Goal: Transaction & Acquisition: Book appointment/travel/reservation

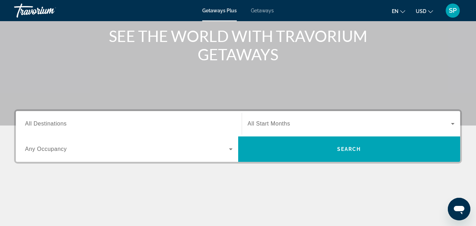
scroll to position [88, 0]
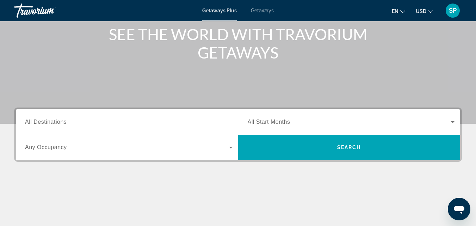
click at [212, 120] on input "Destination All Destinations" at bounding box center [128, 122] width 207 height 8
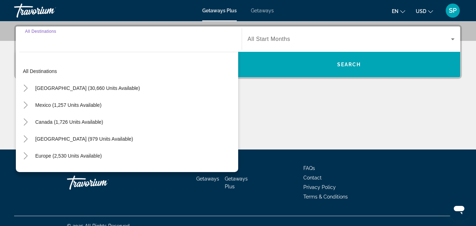
scroll to position [172, 0]
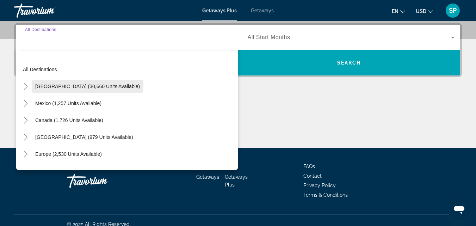
click at [110, 83] on span "Search widget" at bounding box center [88, 86] width 112 height 17
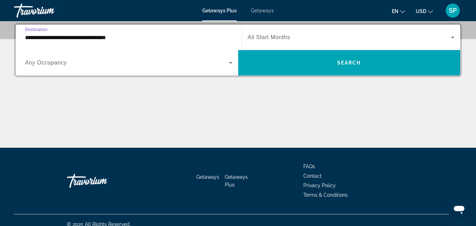
click at [99, 38] on input "**********" at bounding box center [128, 37] width 207 height 8
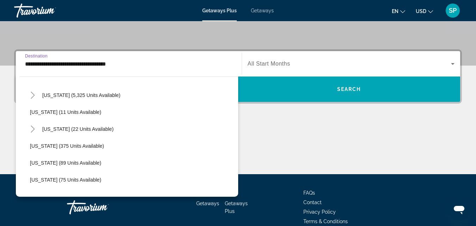
scroll to position [102, 0]
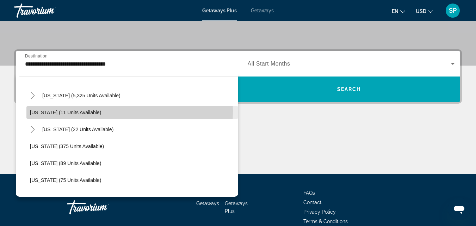
click at [93, 111] on span "Search widget" at bounding box center [132, 112] width 212 height 17
type input "**********"
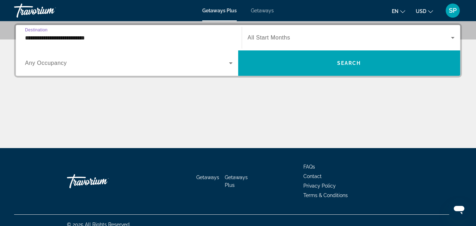
scroll to position [172, 0]
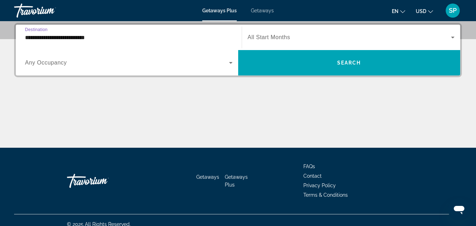
click at [275, 37] on span "All Start Months" at bounding box center [269, 37] width 43 height 6
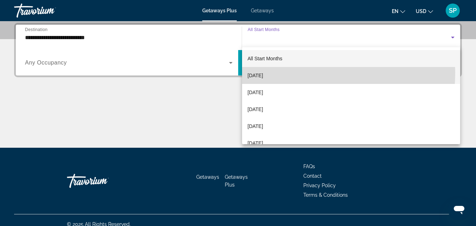
click at [263, 73] on span "[DATE]" at bounding box center [255, 75] width 15 height 8
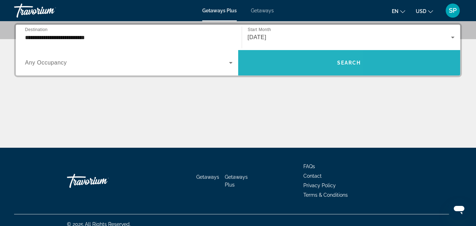
click at [277, 64] on span "Search widget" at bounding box center [349, 62] width 222 height 17
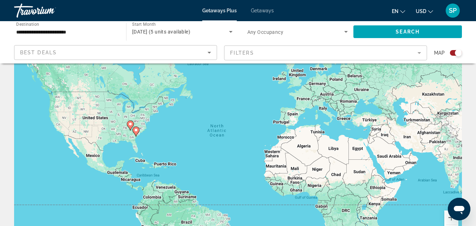
scroll to position [32, 0]
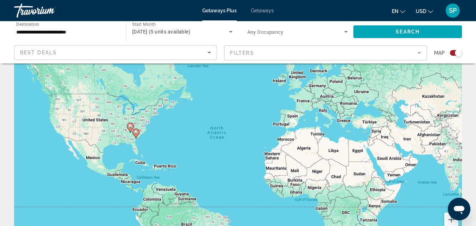
click at [156, 140] on div "To activate drag with keyboard, press Alt + Enter. Once in keyboard drag state,…" at bounding box center [238, 143] width 448 height 211
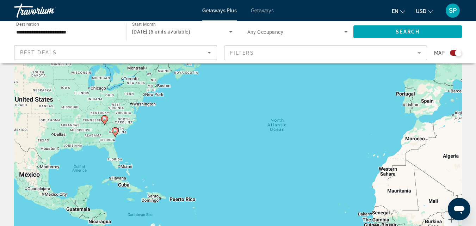
click at [125, 147] on div "To activate drag with keyboard, press Alt + Enter. Once in keyboard drag state,…" at bounding box center [238, 143] width 448 height 211
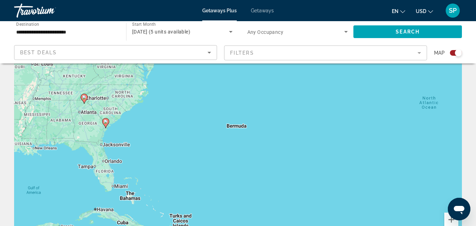
click at [121, 137] on div "To activate drag with keyboard, press Alt + Enter. Once in keyboard drag state,…" at bounding box center [238, 143] width 448 height 211
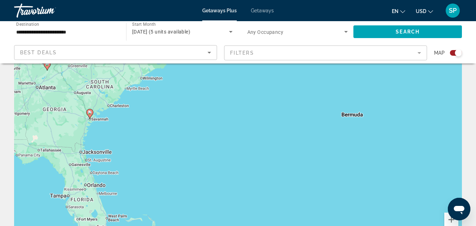
click at [101, 137] on div "To activate drag with keyboard, press Alt + Enter. Once in keyboard drag state,…" at bounding box center [238, 143] width 448 height 211
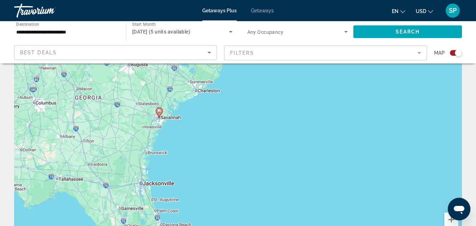
drag, startPoint x: 87, startPoint y: 129, endPoint x: 170, endPoint y: 145, distance: 84.4
click at [170, 145] on div "To activate drag with keyboard, press Alt + Enter. Once in keyboard drag state,…" at bounding box center [238, 143] width 448 height 211
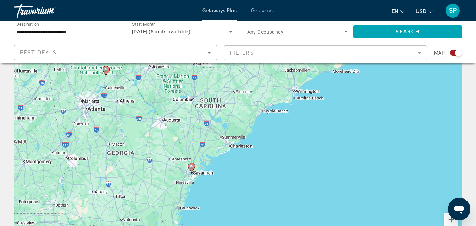
drag, startPoint x: 109, startPoint y: 120, endPoint x: 137, endPoint y: 173, distance: 60.0
click at [137, 173] on div "To activate drag with keyboard, press Alt + Enter. Once in keyboard drag state,…" at bounding box center [238, 143] width 448 height 211
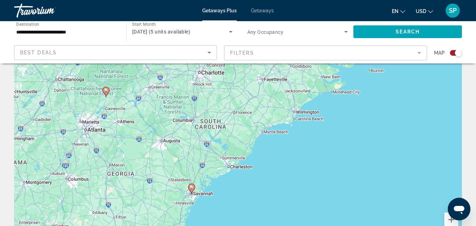
drag, startPoint x: 123, startPoint y: 99, endPoint x: 123, endPoint y: 119, distance: 20.1
click at [123, 119] on div "To activate drag with keyboard, press Alt + Enter. Once in keyboard drag state,…" at bounding box center [238, 143] width 448 height 211
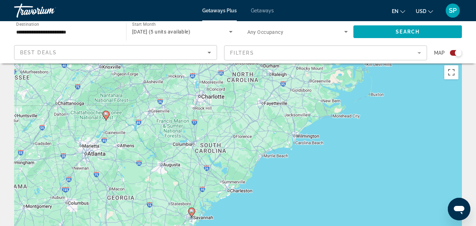
scroll to position [0, 0]
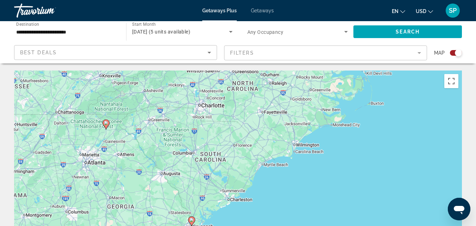
click at [255, 11] on span "Getaways" at bounding box center [262, 11] width 23 height 6
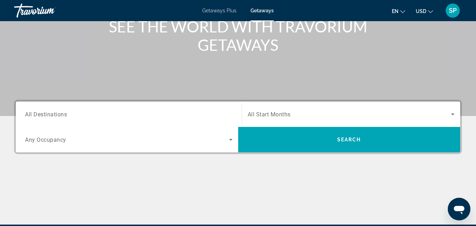
scroll to position [99, 0]
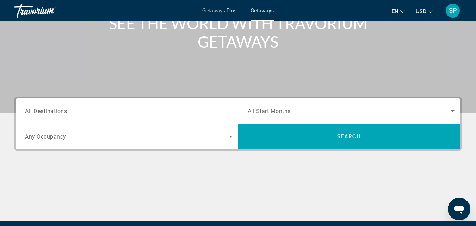
click at [154, 104] on div "Search widget" at bounding box center [128, 111] width 207 height 20
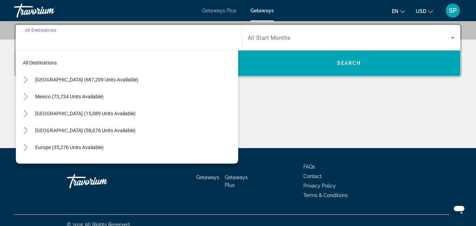
scroll to position [172, 0]
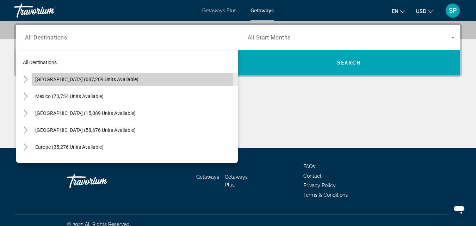
click at [118, 82] on span "Search widget" at bounding box center [135, 79] width 206 height 17
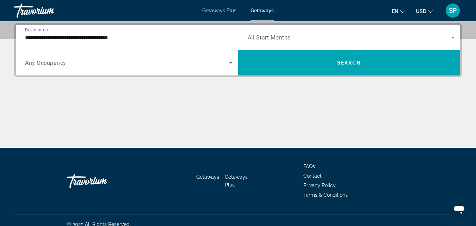
click at [79, 33] on input "**********" at bounding box center [128, 37] width 207 height 8
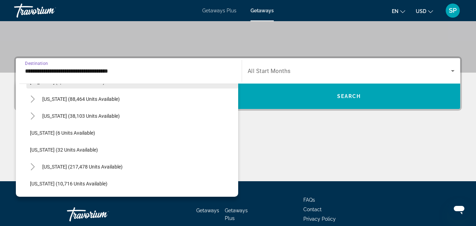
scroll to position [85, 0]
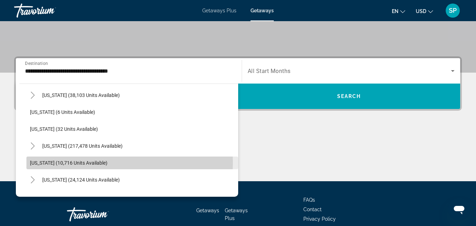
click at [83, 162] on span "[US_STATE] (10,716 units available)" at bounding box center [68, 163] width 77 height 6
type input "**********"
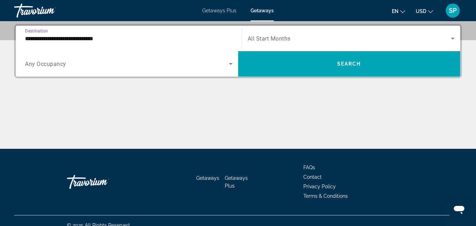
scroll to position [172, 0]
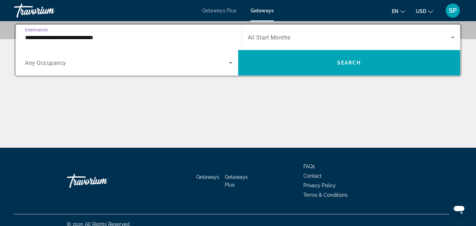
click at [269, 40] on span "All Start Months" at bounding box center [269, 37] width 43 height 7
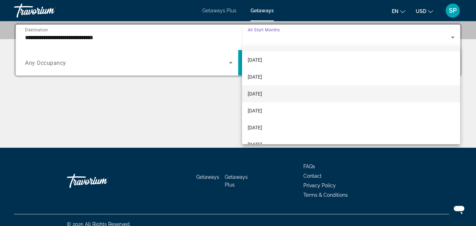
scroll to position [19, 0]
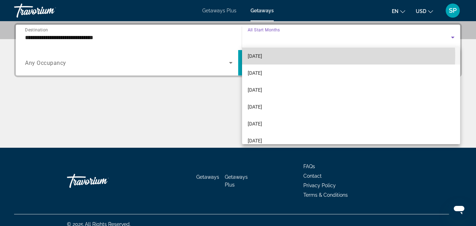
click at [262, 55] on span "[DATE]" at bounding box center [255, 56] width 14 height 8
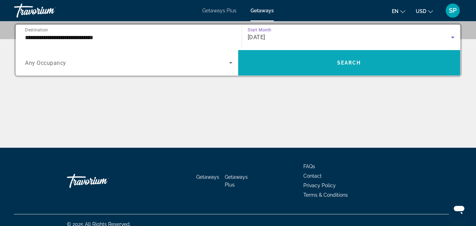
click at [281, 63] on span "Search widget" at bounding box center [349, 62] width 222 height 17
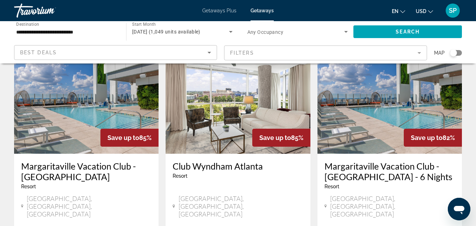
scroll to position [843, 0]
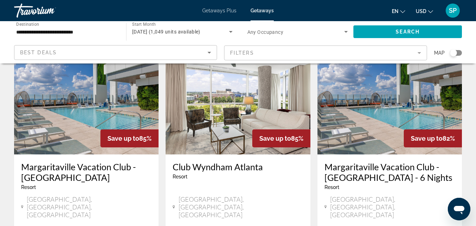
click at [121, 129] on div "Save up to 85%" at bounding box center [129, 138] width 58 height 18
click at [79, 100] on img "Main content" at bounding box center [86, 98] width 144 height 113
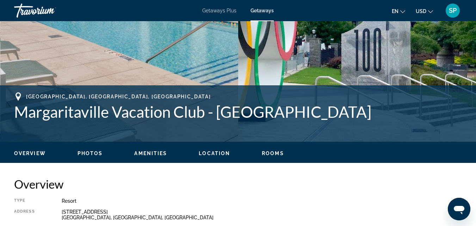
scroll to position [212, 0]
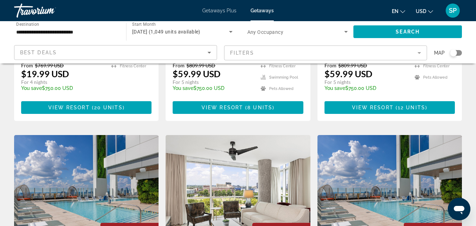
scroll to position [795, 0]
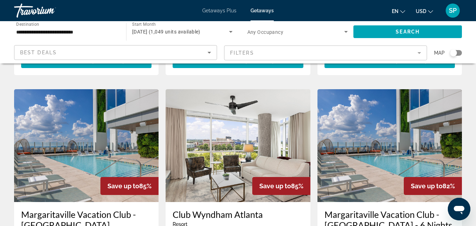
click at [69, 127] on img "Main content" at bounding box center [86, 145] width 144 height 113
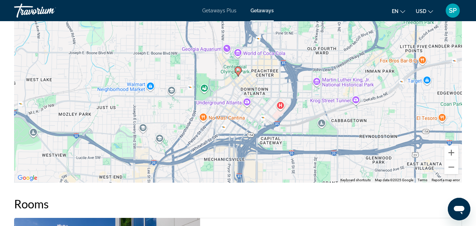
scroll to position [1032, 0]
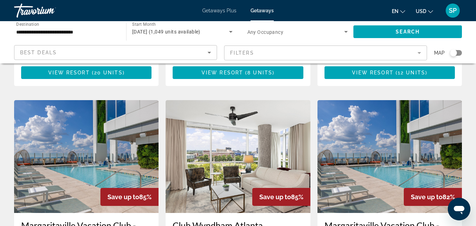
scroll to position [790, 0]
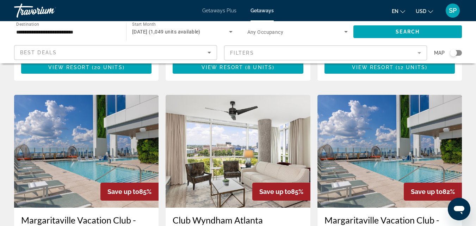
click at [217, 137] on img "Main content" at bounding box center [237, 151] width 144 height 113
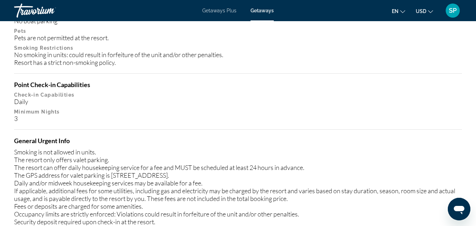
scroll to position [918, 0]
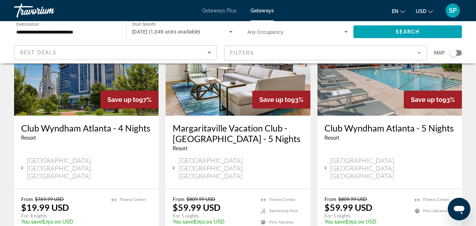
scroll to position [617, 0]
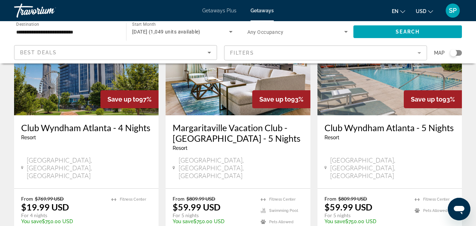
click at [355, 122] on h3 "Club Wyndham Atlanta - 5 Nights" at bounding box center [389, 127] width 130 height 11
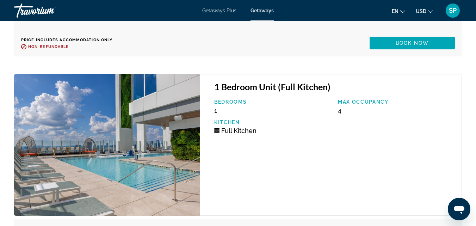
scroll to position [1690, 0]
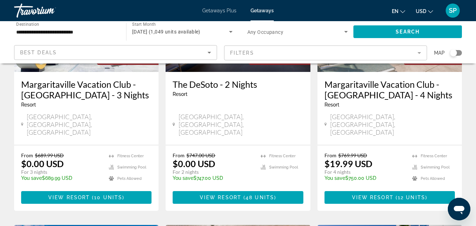
scroll to position [380, 0]
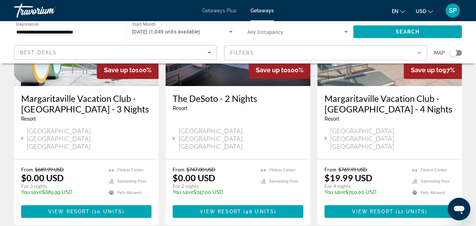
click at [361, 116] on div "Resort - This is an adults only resort" at bounding box center [389, 119] width 130 height 6
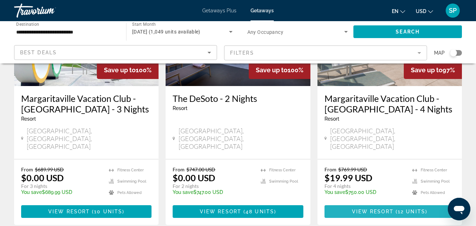
click at [364, 208] on span "View Resort" at bounding box center [373, 211] width 42 height 6
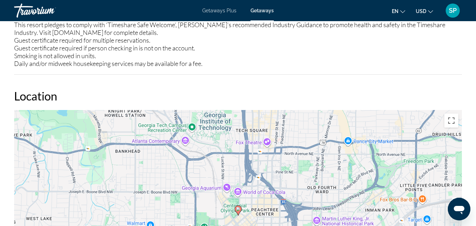
scroll to position [1014, 0]
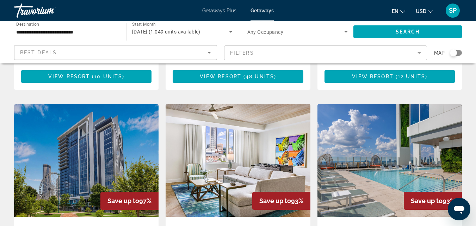
scroll to position [563, 0]
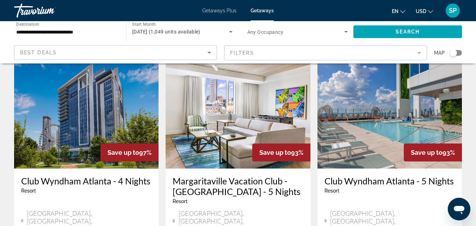
click at [77, 125] on img "Main content" at bounding box center [86, 112] width 144 height 113
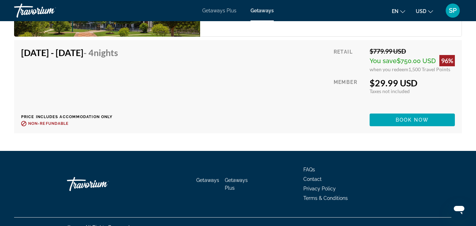
scroll to position [2013, 0]
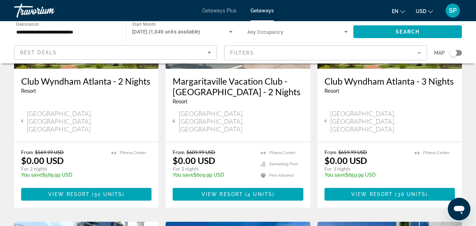
scroll to position [132, 0]
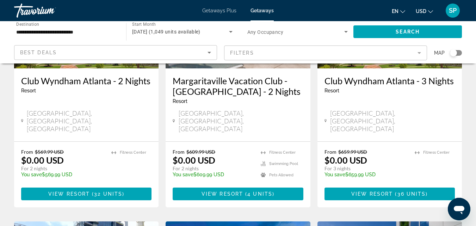
click at [98, 89] on div "Resort - This is an adults only resort" at bounding box center [86, 91] width 130 height 6
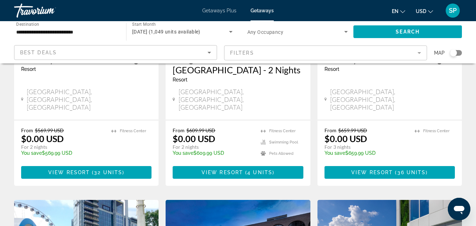
scroll to position [154, 0]
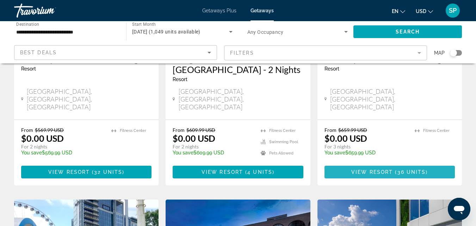
click at [361, 169] on span "View Resort" at bounding box center [372, 172] width 42 height 6
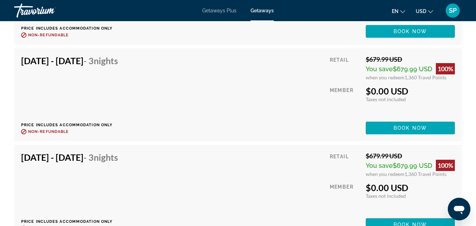
scroll to position [1641, 0]
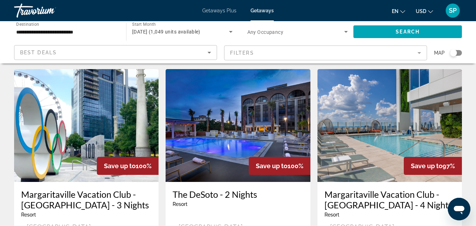
scroll to position [288, 0]
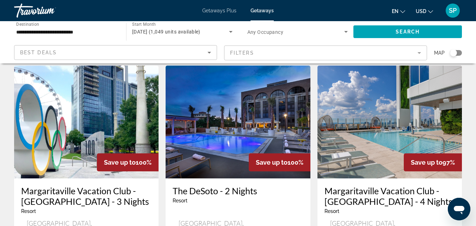
click at [74, 130] on img "Main content" at bounding box center [86, 121] width 144 height 113
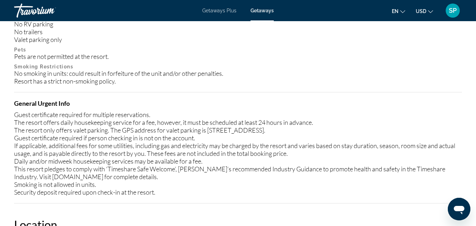
scroll to position [918, 0]
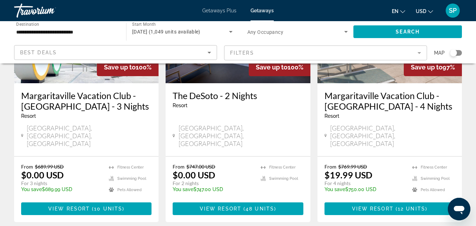
scroll to position [389, 0]
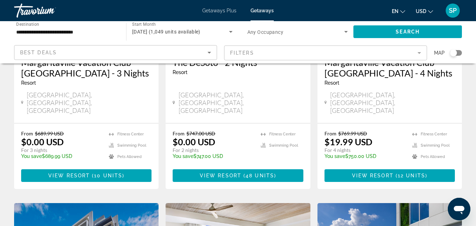
click at [22, 96] on div "Save up to 100% Margaritaville Vacation Club - [GEOGRAPHIC_DATA] - 3 Nights Res…" at bounding box center [86, 62] width 144 height 251
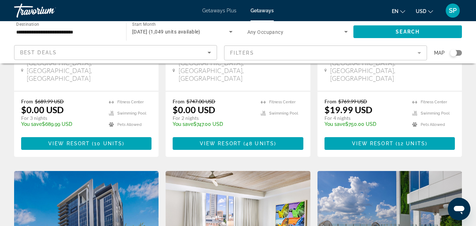
scroll to position [449, 0]
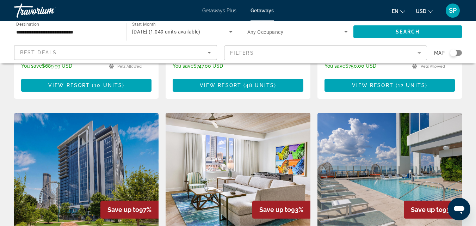
click at [19, 61] on app-map-search-filters "Best Deals Filters Map" at bounding box center [238, 52] width 462 height 21
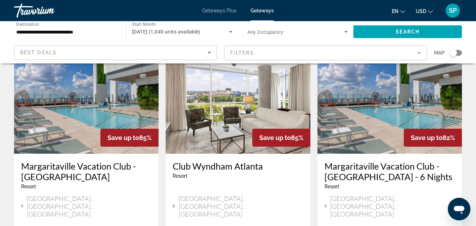
scroll to position [844, 0]
click at [354, 102] on img "Main content" at bounding box center [389, 96] width 144 height 113
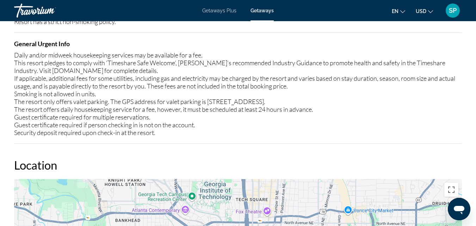
scroll to position [967, 0]
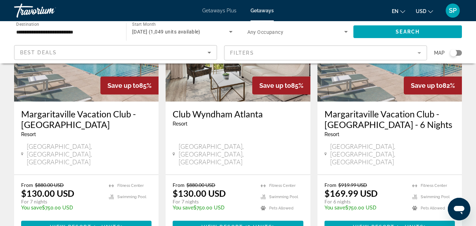
scroll to position [896, 0]
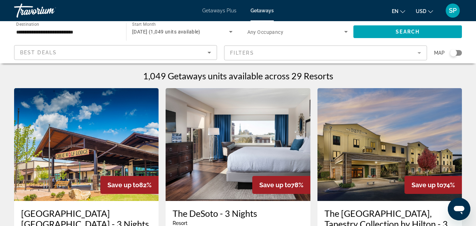
click at [453, 51] on div "Search widget" at bounding box center [453, 52] width 7 height 7
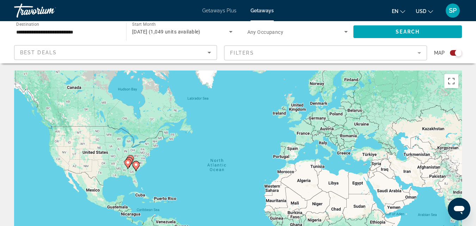
click at [164, 171] on div "To activate drag with keyboard, press Alt + Enter. Once in keyboard drag state,…" at bounding box center [238, 175] width 448 height 211
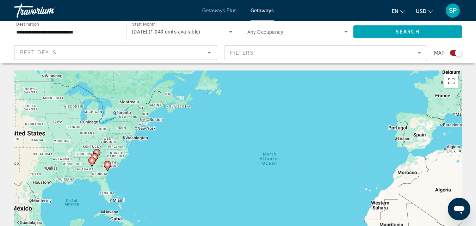
click at [122, 176] on div "To activate drag with keyboard, press Alt + Enter. Once in keyboard drag state,…" at bounding box center [238, 175] width 448 height 211
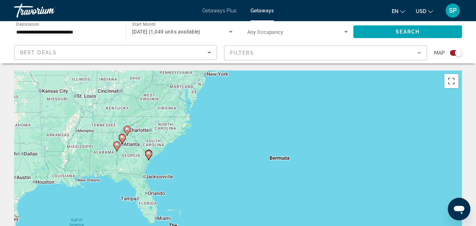
drag, startPoint x: 108, startPoint y: 165, endPoint x: 207, endPoint y: 161, distance: 99.1
click at [207, 161] on div "To activate drag with keyboard, press Alt + Enter. Once in keyboard drag state,…" at bounding box center [238, 175] width 448 height 211
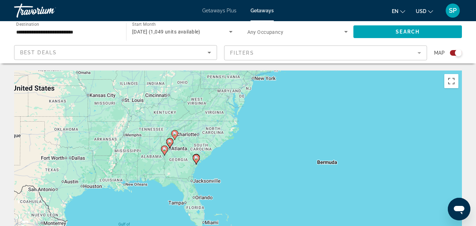
click at [164, 160] on div "To activate drag with keyboard, press Alt + Enter. Once in keyboard drag state,…" at bounding box center [238, 175] width 448 height 211
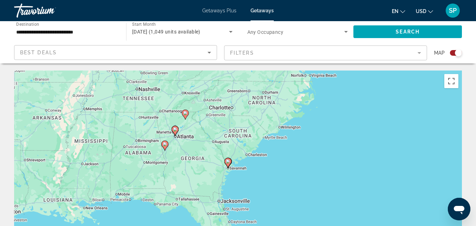
click at [163, 149] on gmp-advanced-marker "Main content" at bounding box center [164, 145] width 7 height 11
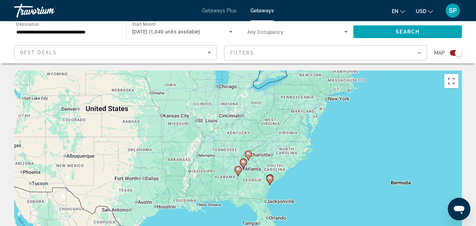
click at [252, 176] on div "To navigate, press the arrow keys. To activate drag with keyboard, press Alt + …" at bounding box center [238, 175] width 448 height 211
click at [252, 176] on div "To activate drag with keyboard, press Alt + Enter. Once in keyboard drag state,…" at bounding box center [238, 175] width 448 height 211
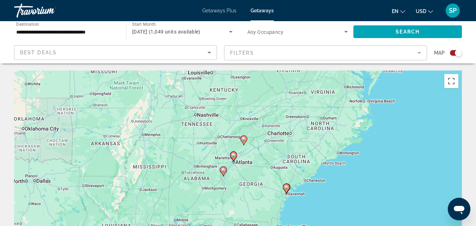
click at [244, 138] on image "Main content" at bounding box center [244, 139] width 4 height 4
type input "**********"
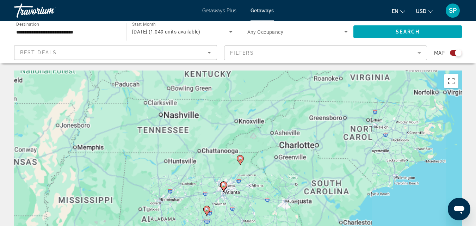
click at [244, 138] on div "To activate drag with keyboard, press Alt + Enter. Once in keyboard drag state,…" at bounding box center [238, 175] width 448 height 211
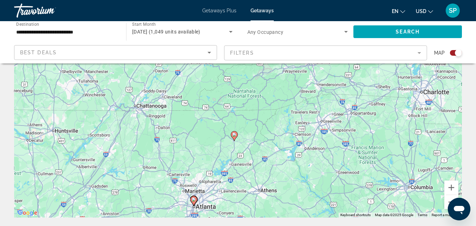
scroll to position [66, 0]
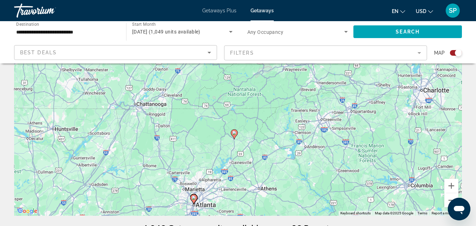
click at [233, 132] on image "Main content" at bounding box center [234, 133] width 4 height 4
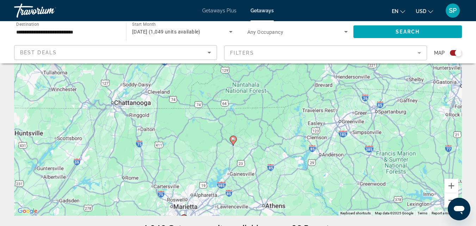
click at [233, 132] on div "To activate drag with keyboard, press Alt + Enter. Once in keyboard drag state,…" at bounding box center [238, 109] width 448 height 211
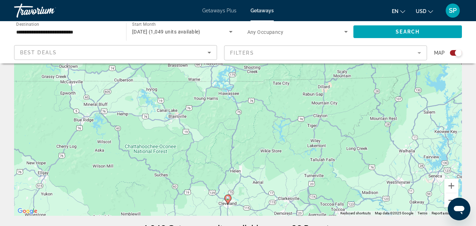
click at [228, 198] on image "Main content" at bounding box center [228, 198] width 4 height 4
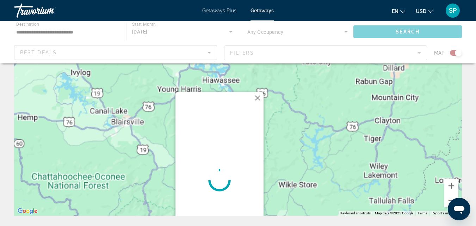
scroll to position [0, 0]
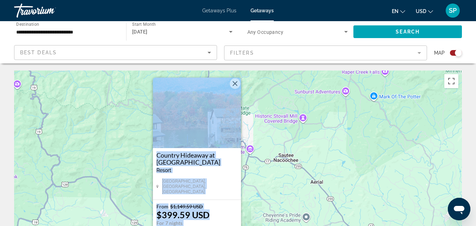
click at [233, 86] on button "Close" at bounding box center [235, 83] width 11 height 11
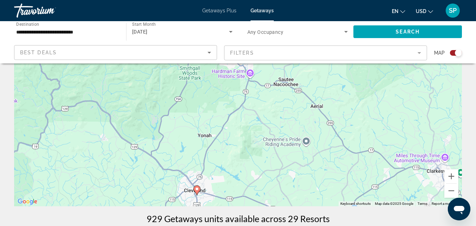
scroll to position [75, 0]
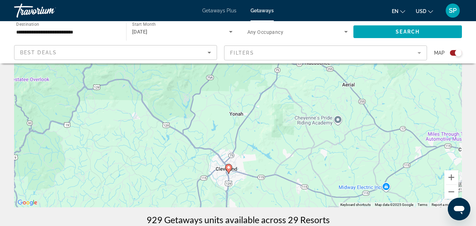
drag, startPoint x: 206, startPoint y: 164, endPoint x: 263, endPoint y: 118, distance: 73.9
click at [261, 121] on div "To activate drag with keyboard, press Alt + Enter. Once in keyboard drag state,…" at bounding box center [238, 101] width 448 height 211
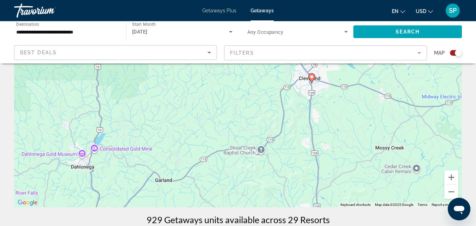
drag, startPoint x: 283, startPoint y: 151, endPoint x: 274, endPoint y: 101, distance: 50.1
click at [274, 101] on div "To activate drag with keyboard, press Alt + Enter. Once in keyboard drag state,…" at bounding box center [238, 101] width 448 height 211
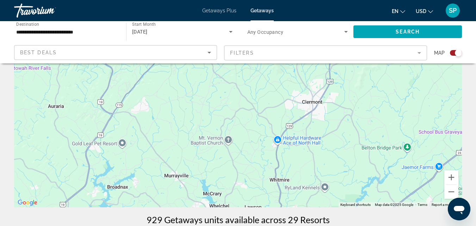
drag, startPoint x: 255, startPoint y: 177, endPoint x: 290, endPoint y: 54, distance: 127.9
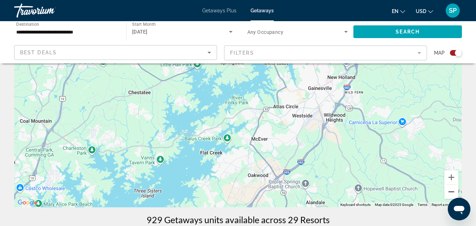
click at [449, 193] on button "Zoom out" at bounding box center [451, 192] width 14 height 14
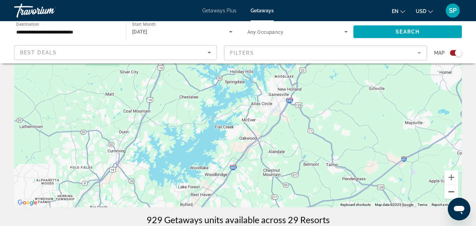
click at [449, 193] on button "Zoom out" at bounding box center [451, 192] width 14 height 14
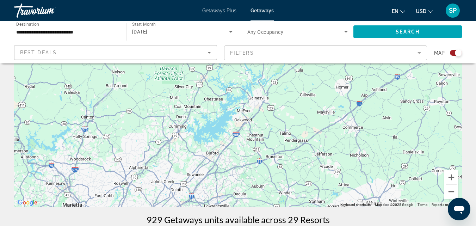
click at [449, 193] on button "Zoom out" at bounding box center [451, 192] width 14 height 14
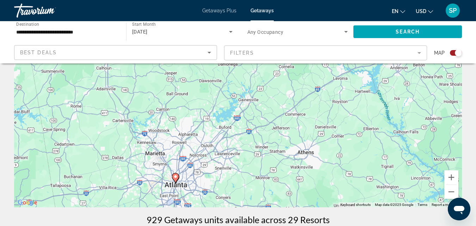
click at [194, 181] on div "To activate drag with keyboard, press Alt + Enter. Once in keyboard drag state,…" at bounding box center [238, 101] width 448 height 211
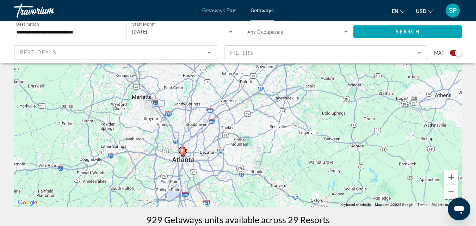
drag, startPoint x: 172, startPoint y: 188, endPoint x: 204, endPoint y: 153, distance: 47.1
click at [204, 153] on div "To activate drag with keyboard, press Alt + Enter. Once in keyboard drag state,…" at bounding box center [238, 101] width 448 height 211
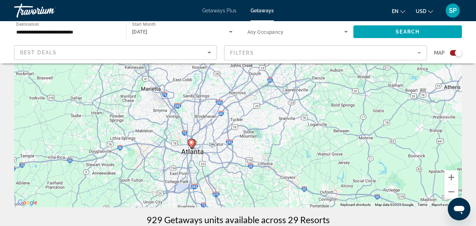
click at [204, 153] on div "To activate drag with keyboard, press Alt + Enter. Once in keyboard drag state,…" at bounding box center [238, 101] width 448 height 211
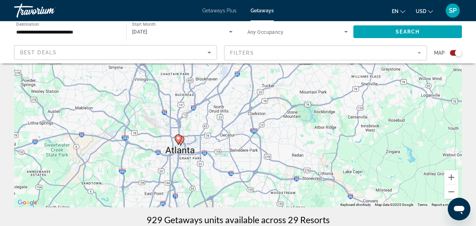
click at [192, 153] on div "To activate drag with keyboard, press Alt + Enter. Once in keyboard drag state,…" at bounding box center [238, 101] width 448 height 211
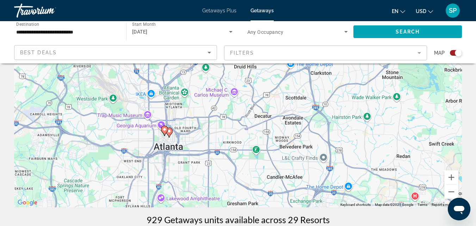
click at [176, 149] on div "To activate drag with keyboard, press Alt + Enter. Once in keyboard drag state,…" at bounding box center [238, 101] width 448 height 211
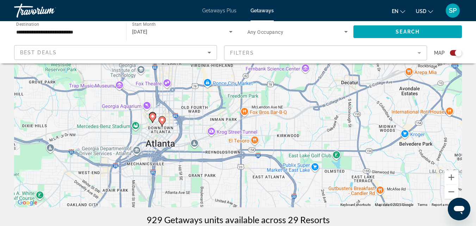
click at [168, 145] on div "To activate drag with keyboard, press Alt + Enter. Once in keyboard drag state,…" at bounding box center [238, 101] width 448 height 211
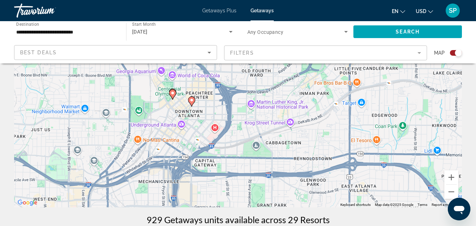
drag, startPoint x: 159, startPoint y: 135, endPoint x: 197, endPoint y: 135, distance: 38.0
click at [197, 135] on div "To activate drag with keyboard, press Alt + Enter. Once in keyboard drag state,…" at bounding box center [238, 101] width 448 height 211
click at [192, 99] on image "Main content" at bounding box center [192, 100] width 4 height 4
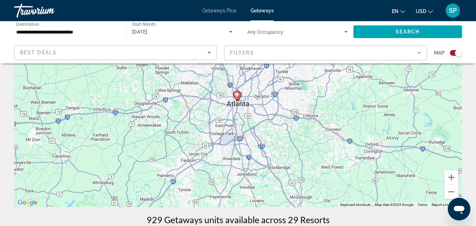
click at [235, 115] on div "To navigate, press the arrow keys. To activate drag with keyboard, press Alt + …" at bounding box center [238, 101] width 448 height 211
click at [235, 115] on div "To activate drag with keyboard, press Alt + Enter. Once in keyboard drag state,…" at bounding box center [238, 101] width 448 height 211
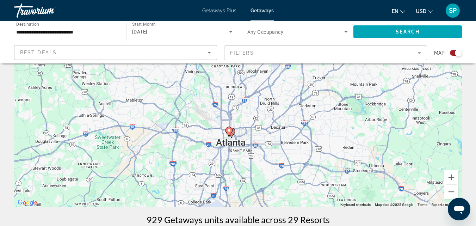
drag, startPoint x: 241, startPoint y: 114, endPoint x: 231, endPoint y: 165, distance: 51.6
click at [231, 165] on div "To activate drag with keyboard, press Alt + Enter. Once in keyboard drag state,…" at bounding box center [238, 101] width 448 height 211
click at [240, 150] on div "To activate drag with keyboard, press Alt + Enter. Once in keyboard drag state,…" at bounding box center [238, 101] width 448 height 211
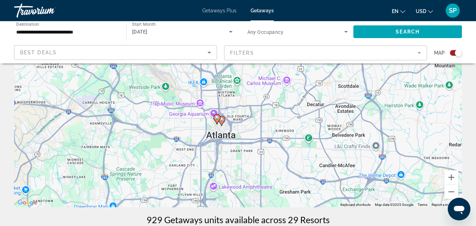
click at [241, 150] on div "To activate drag with keyboard, press Alt + Enter. Once in keyboard drag state,…" at bounding box center [238, 101] width 448 height 211
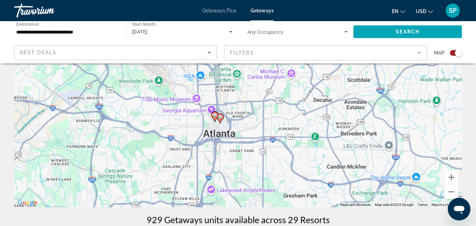
click at [241, 150] on div "To activate drag with keyboard, press Alt + Enter. Once in keyboard drag state,…" at bounding box center [238, 101] width 448 height 211
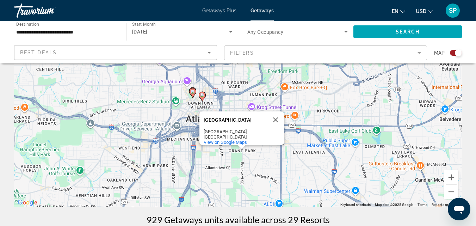
click at [202, 96] on image "Main content" at bounding box center [202, 95] width 4 height 4
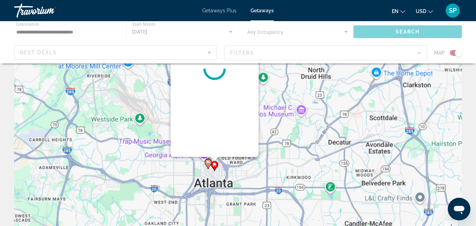
scroll to position [0, 0]
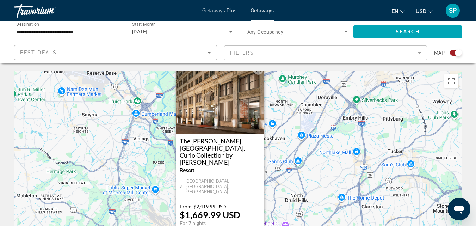
click at [258, 75] on button "Close" at bounding box center [258, 69] width 11 height 11
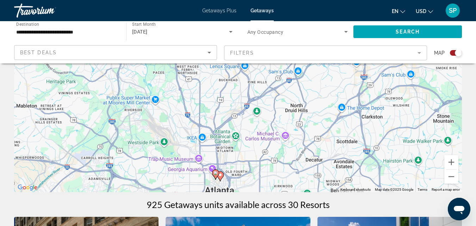
scroll to position [90, 0]
click at [451, 177] on button "Zoom out" at bounding box center [451, 176] width 14 height 14
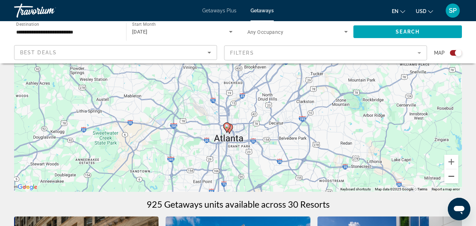
click at [451, 177] on button "Zoom out" at bounding box center [451, 176] width 14 height 14
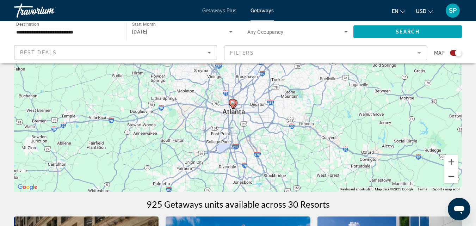
click at [451, 177] on button "Zoom out" at bounding box center [451, 176] width 14 height 14
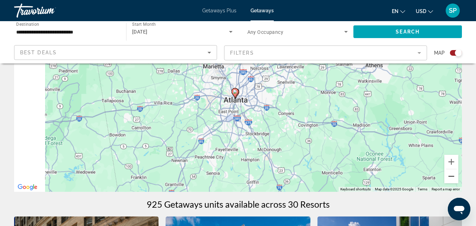
click at [451, 177] on button "Zoom out" at bounding box center [451, 176] width 14 height 14
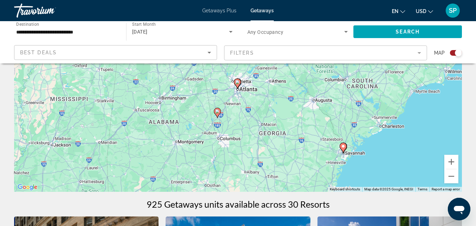
click at [217, 111] on image "Main content" at bounding box center [217, 111] width 4 height 4
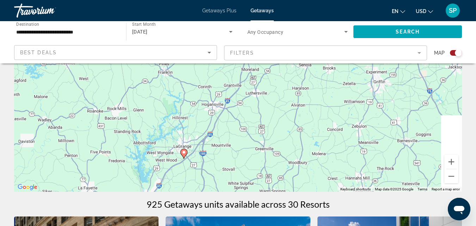
drag, startPoint x: 278, startPoint y: 108, endPoint x: 223, endPoint y: 183, distance: 92.4
click at [223, 183] on div "To navigate, press the arrow keys. To activate drag with keyboard, press Alt + …" at bounding box center [238, 85] width 448 height 211
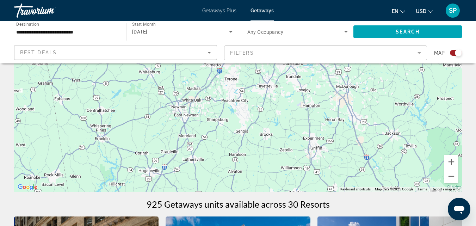
drag, startPoint x: 289, startPoint y: 135, endPoint x: 226, endPoint y: 203, distance: 92.5
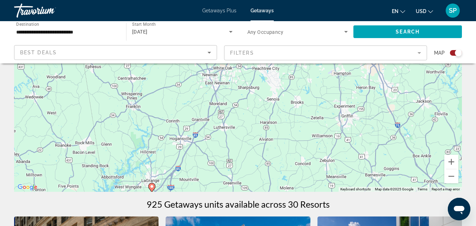
drag, startPoint x: 240, startPoint y: 171, endPoint x: 280, endPoint y: 130, distance: 57.5
click at [280, 130] on div "To navigate, press the arrow keys. To activate drag with keyboard, press Alt + …" at bounding box center [238, 85] width 448 height 211
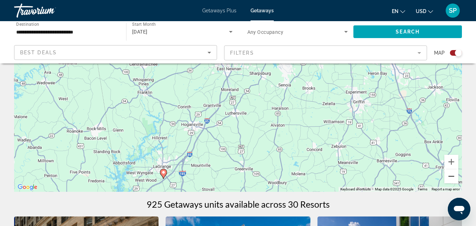
click at [451, 179] on button "Zoom out" at bounding box center [451, 176] width 14 height 14
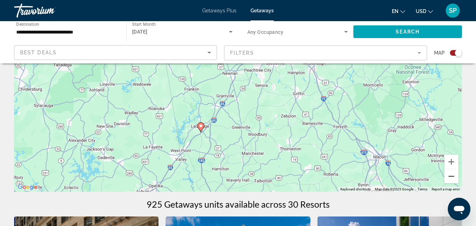
click at [451, 179] on button "Zoom out" at bounding box center [451, 176] width 14 height 14
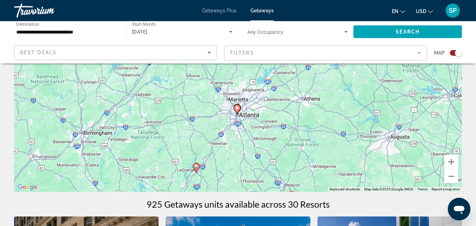
drag, startPoint x: 259, startPoint y: 99, endPoint x: 236, endPoint y: 163, distance: 68.4
click at [236, 163] on div "To navigate, press the arrow keys. To activate drag with keyboard, press Alt + …" at bounding box center [238, 85] width 448 height 211
click at [195, 165] on image "Main content" at bounding box center [196, 166] width 4 height 4
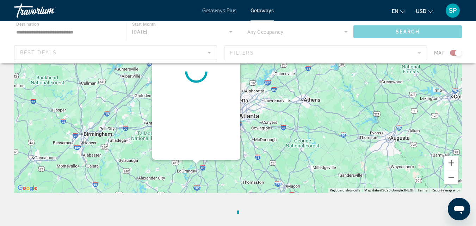
click at [195, 160] on div "Main content" at bounding box center [196, 71] width 88 height 176
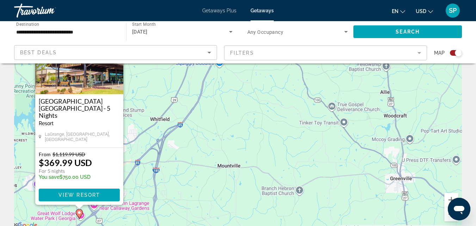
scroll to position [57, 0]
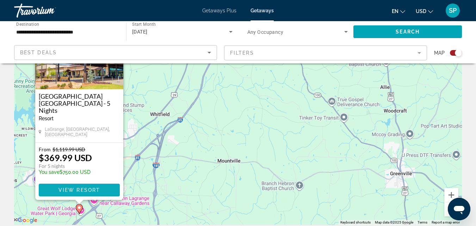
click at [88, 189] on span "View Resort" at bounding box center [79, 190] width 42 height 6
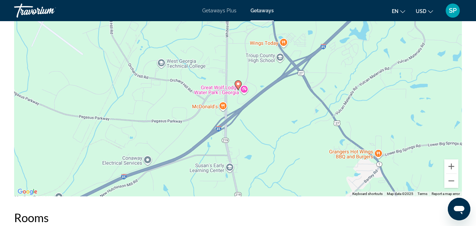
scroll to position [959, 0]
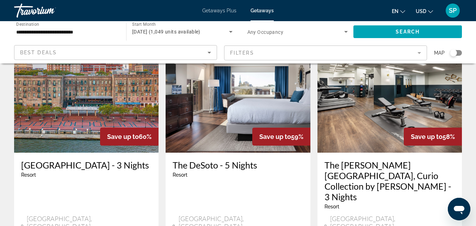
scroll to position [592, 0]
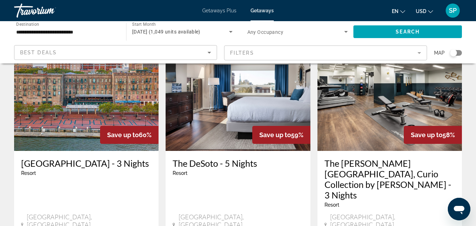
click at [369, 106] on img "Main content" at bounding box center [389, 94] width 144 height 113
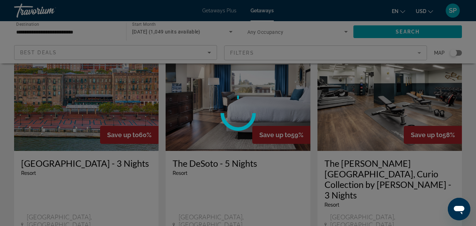
click at [369, 106] on div at bounding box center [238, 113] width 476 height 226
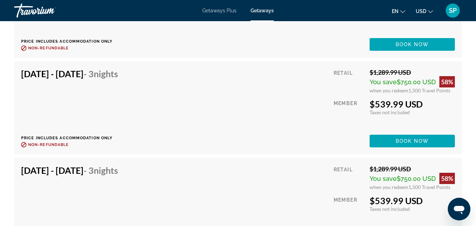
scroll to position [1802, 0]
